Goal: Information Seeking & Learning: Understand process/instructions

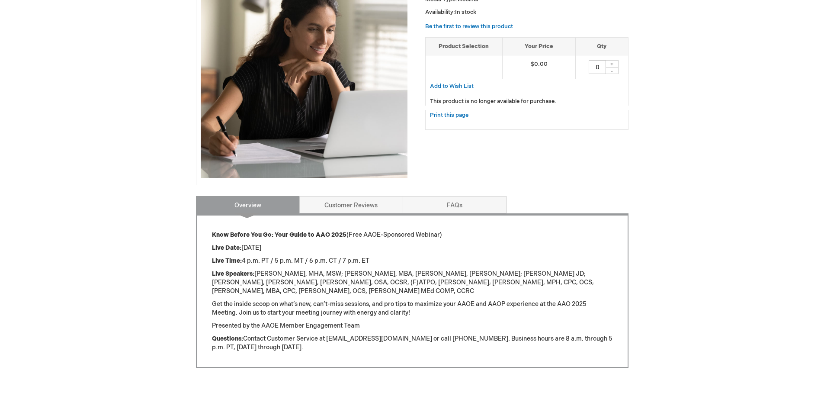
scroll to position [118, 0]
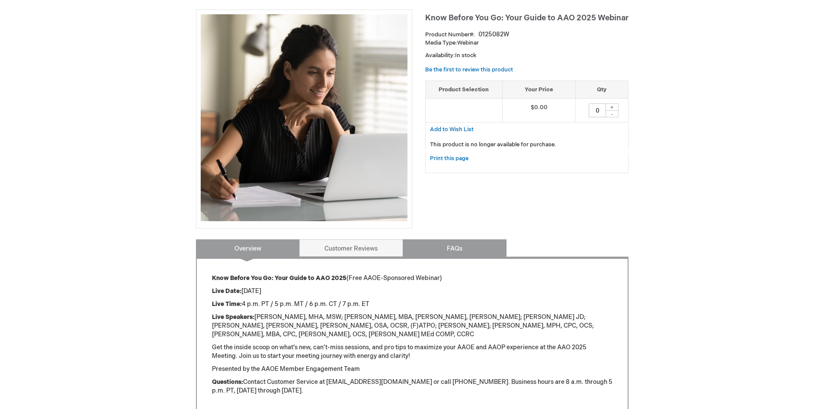
click at [462, 246] on link "FAQs" at bounding box center [455, 247] width 104 height 17
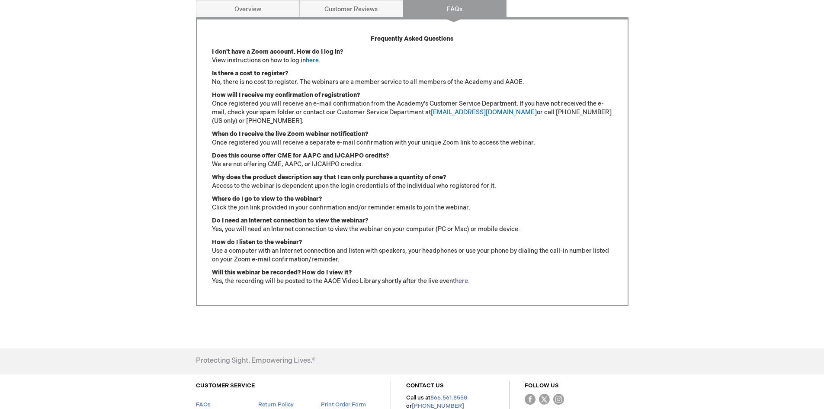
click at [464, 281] on link "here" at bounding box center [461, 280] width 13 height 7
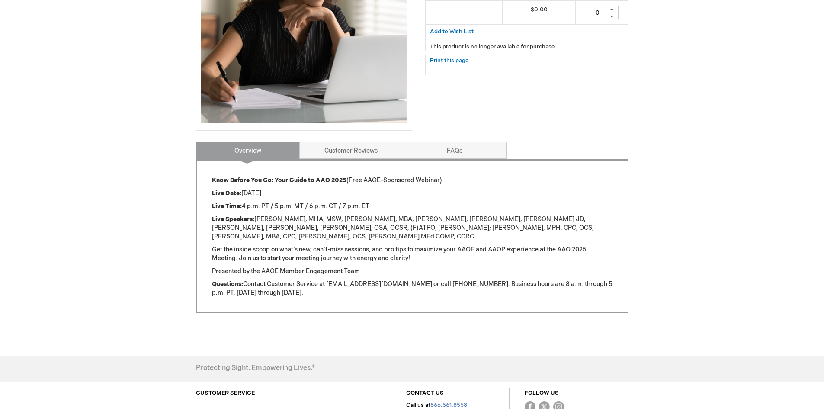
scroll to position [259, 0]
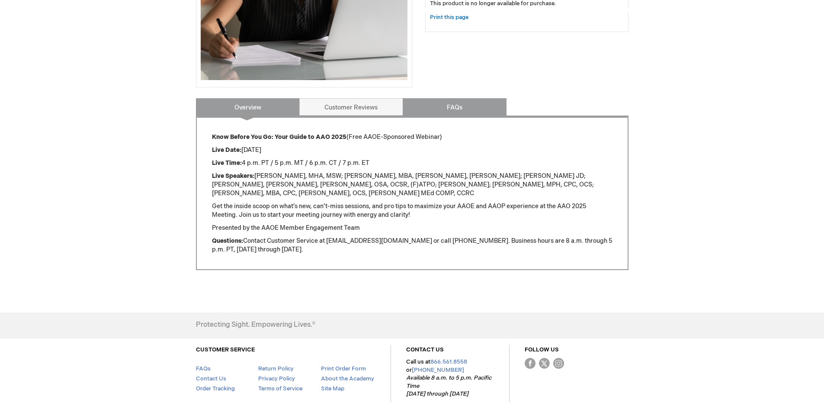
click at [465, 106] on link "FAQs" at bounding box center [455, 106] width 104 height 17
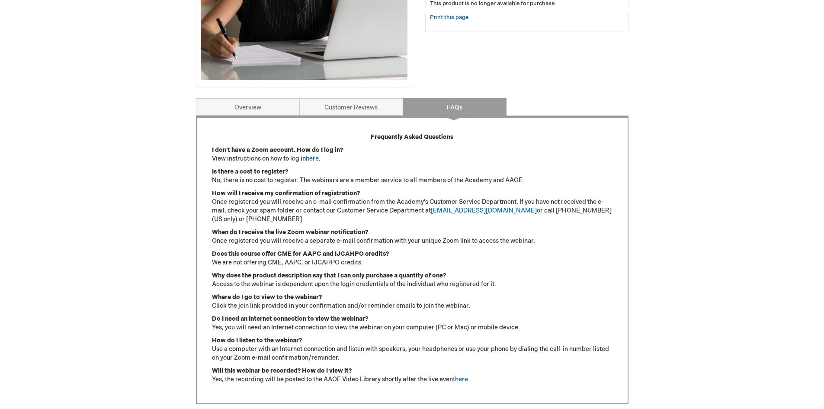
scroll to position [432, 0]
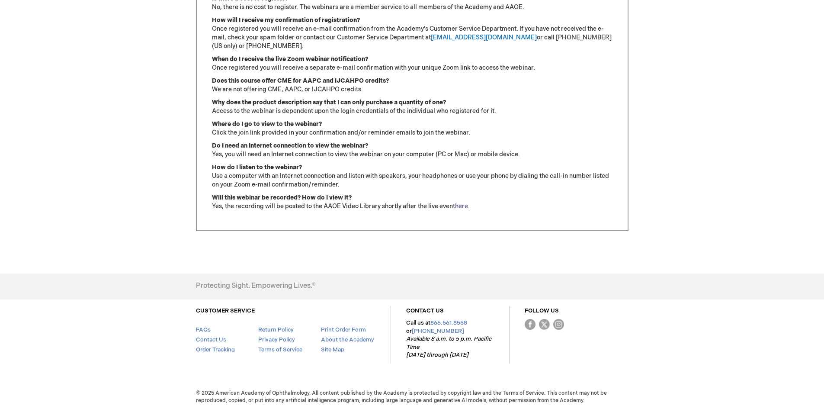
click at [465, 204] on link "here" at bounding box center [461, 205] width 13 height 7
click at [464, 205] on link "here" at bounding box center [461, 205] width 13 height 7
